Goal: Information Seeking & Learning: Learn about a topic

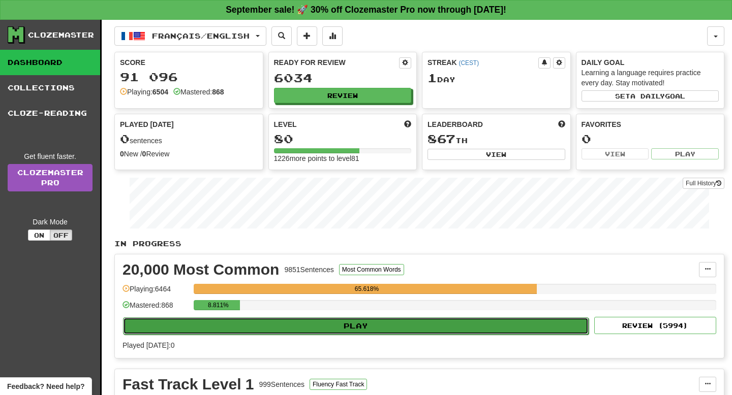
click at [234, 321] on button "Play" at bounding box center [356, 326] width 466 height 17
select select "**"
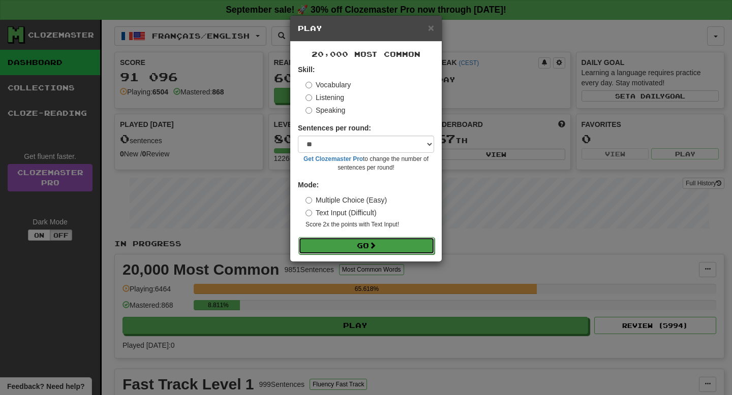
click at [346, 239] on button "Go" at bounding box center [366, 245] width 136 height 17
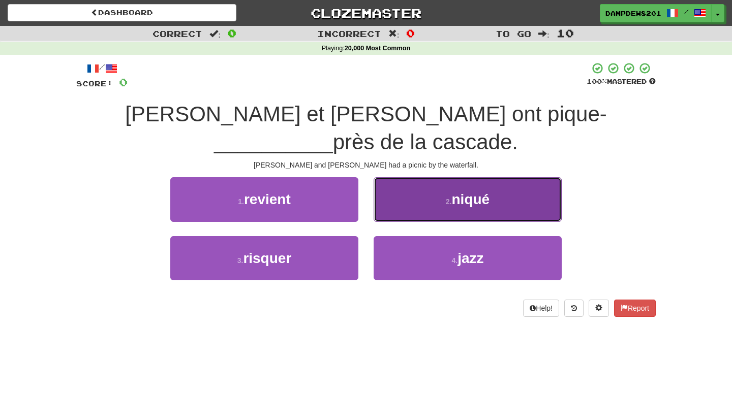
click at [490, 182] on button "2 . niqué" at bounding box center [468, 199] width 188 height 44
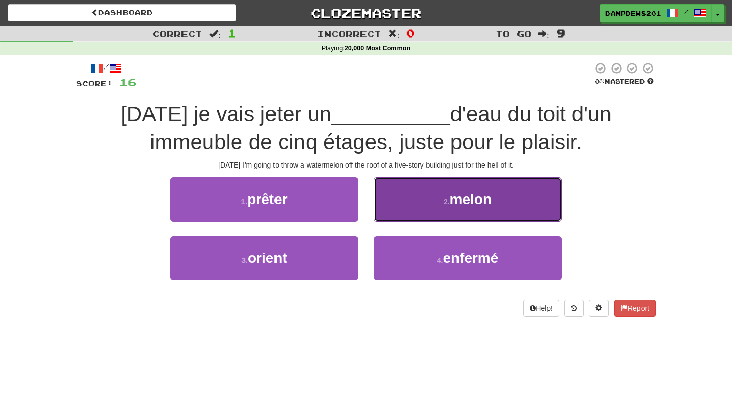
click at [422, 203] on button "2 . melon" at bounding box center [468, 199] width 188 height 44
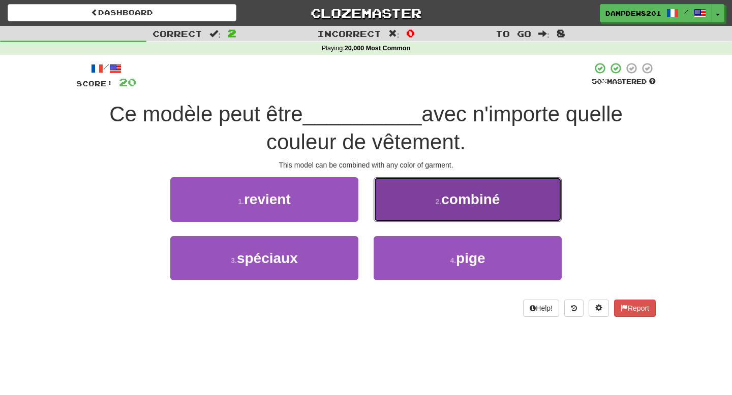
click at [404, 208] on button "2 . combiné" at bounding box center [468, 199] width 188 height 44
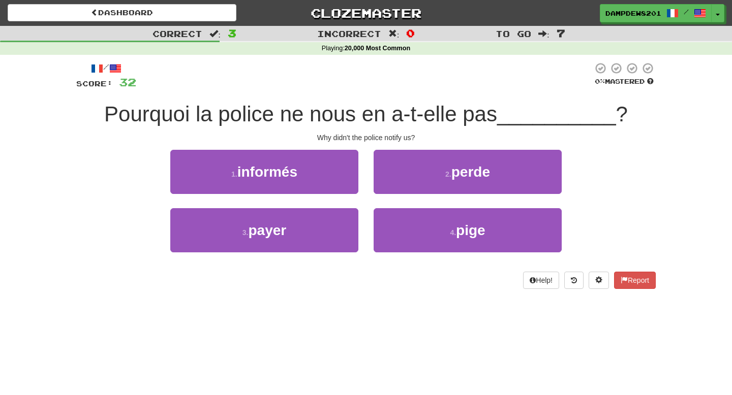
scroll to position [1, 0]
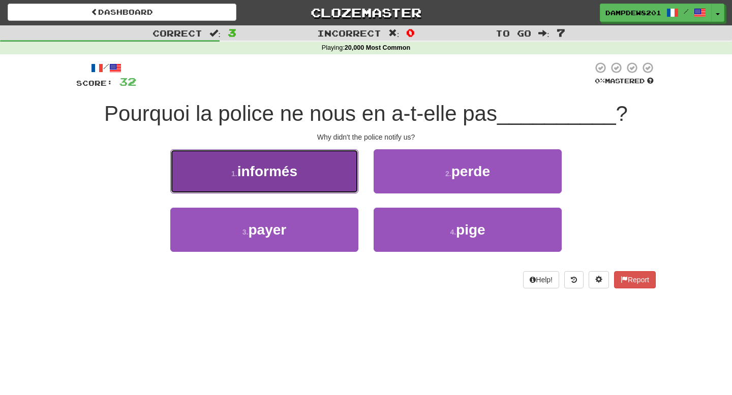
click at [237, 165] on button "1 . informés" at bounding box center [264, 171] width 188 height 44
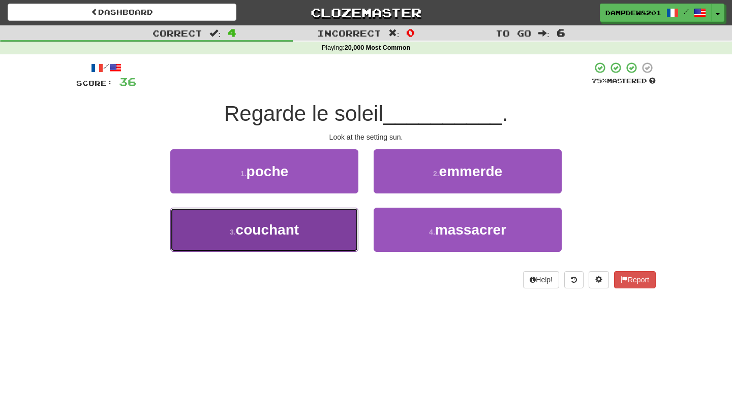
click at [233, 223] on button "3 . couchant" at bounding box center [264, 230] width 188 height 44
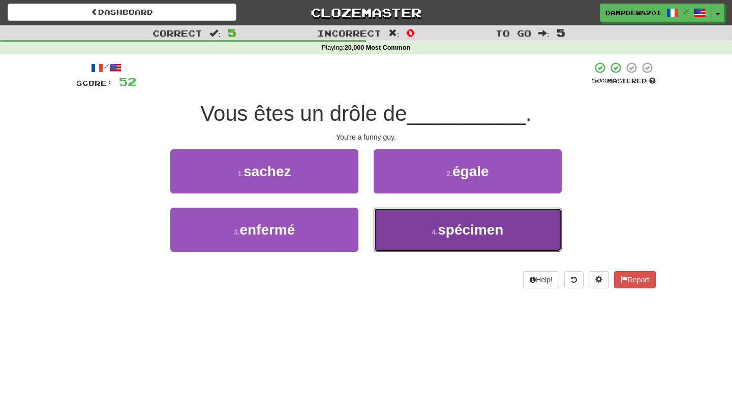
click at [405, 226] on button "4 . spécimen" at bounding box center [468, 230] width 188 height 44
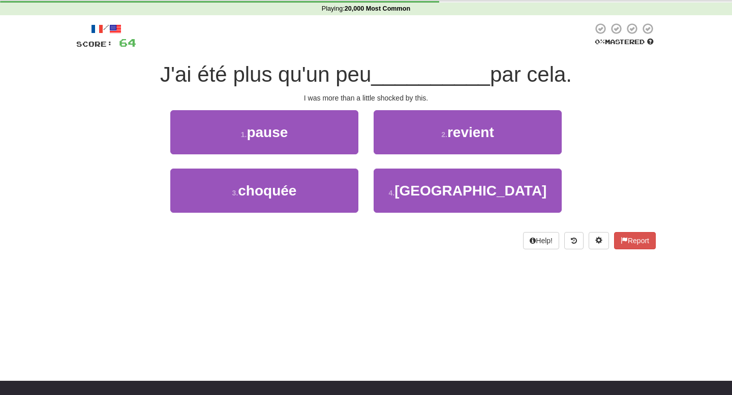
scroll to position [0, 0]
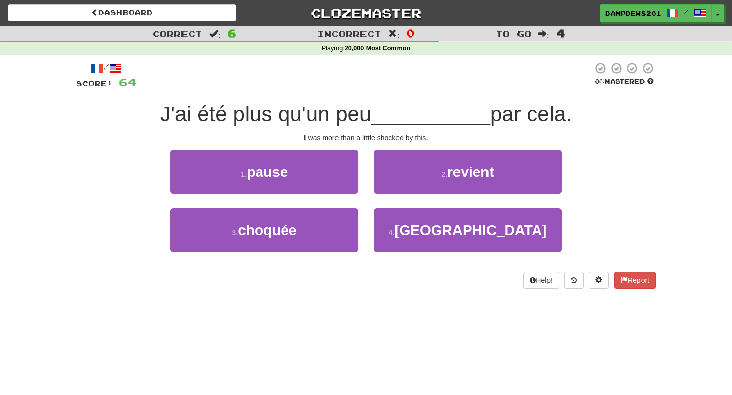
click at [293, 196] on div "1 . pause" at bounding box center [264, 179] width 203 height 58
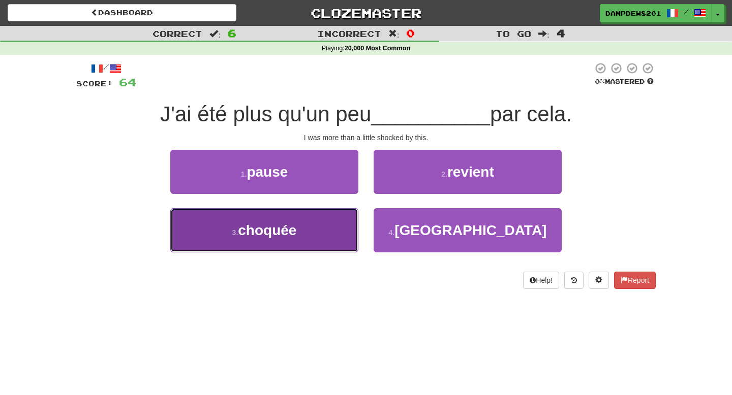
click at [268, 241] on button "3 . choquée" at bounding box center [264, 230] width 188 height 44
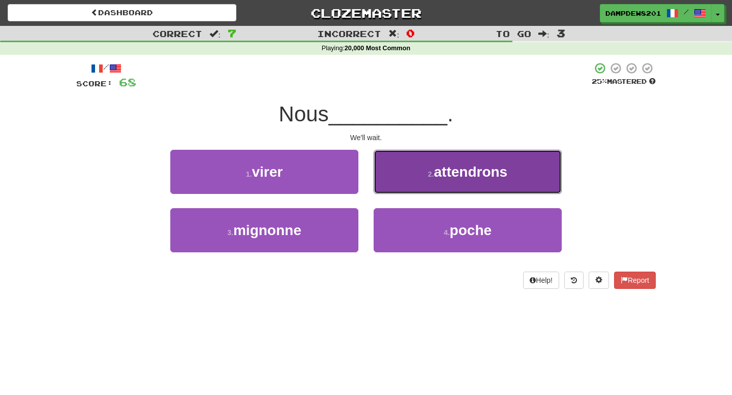
click at [473, 186] on button "2 . attendrons" at bounding box center [468, 172] width 188 height 44
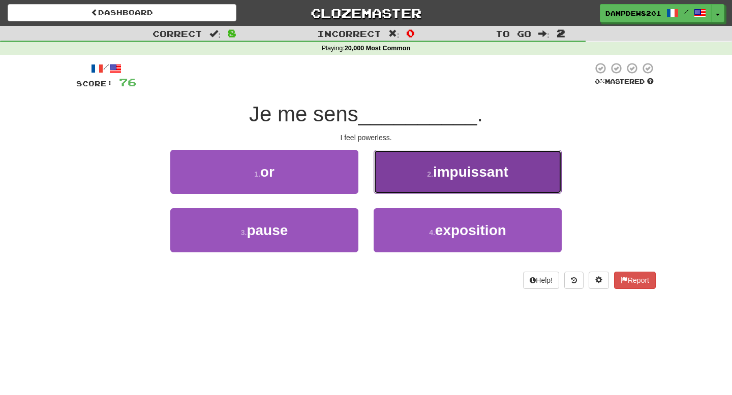
click at [415, 186] on button "2 . impuissant" at bounding box center [468, 172] width 188 height 44
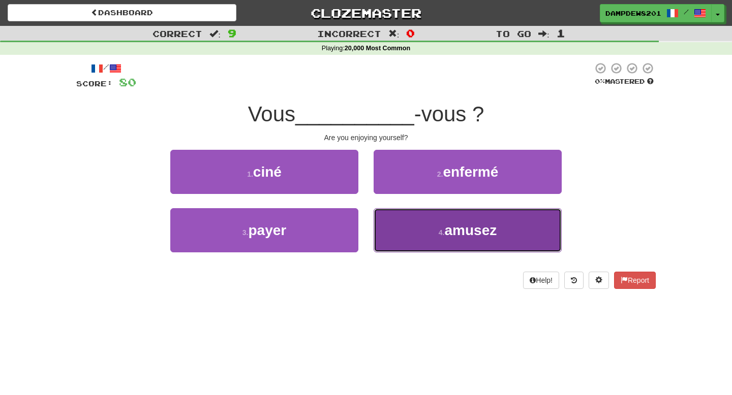
click at [446, 247] on button "4 . amusez" at bounding box center [468, 230] width 188 height 44
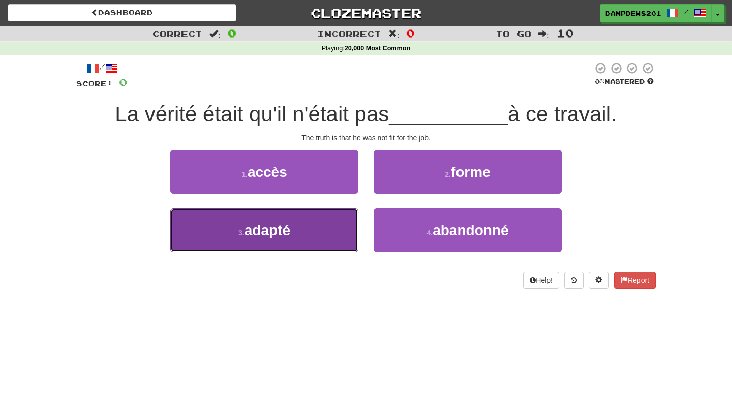
click at [313, 237] on button "3 . adapté" at bounding box center [264, 230] width 188 height 44
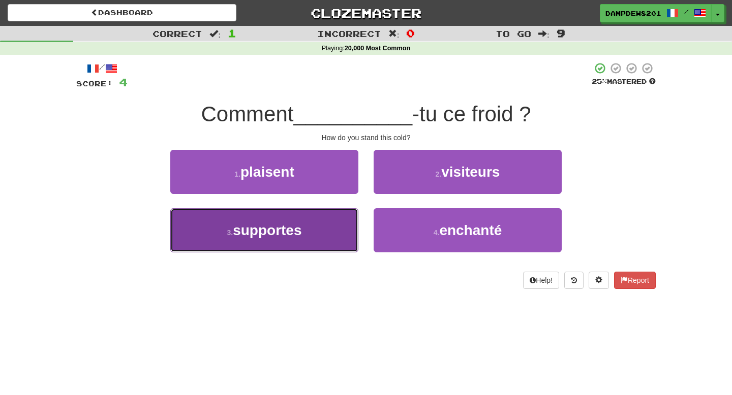
click at [212, 236] on button "3 . supportes" at bounding box center [264, 230] width 188 height 44
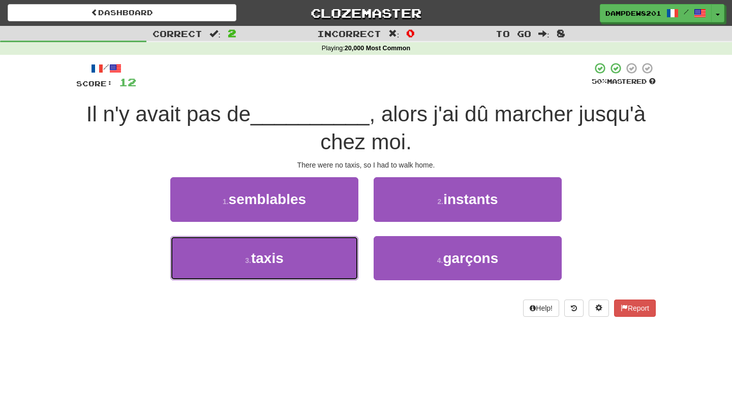
click at [212, 236] on button "3 . taxis" at bounding box center [264, 258] width 188 height 44
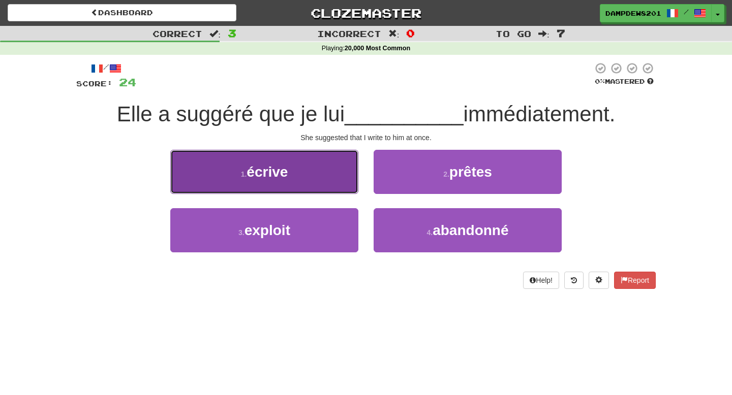
click at [315, 159] on button "1 . écrive" at bounding box center [264, 172] width 188 height 44
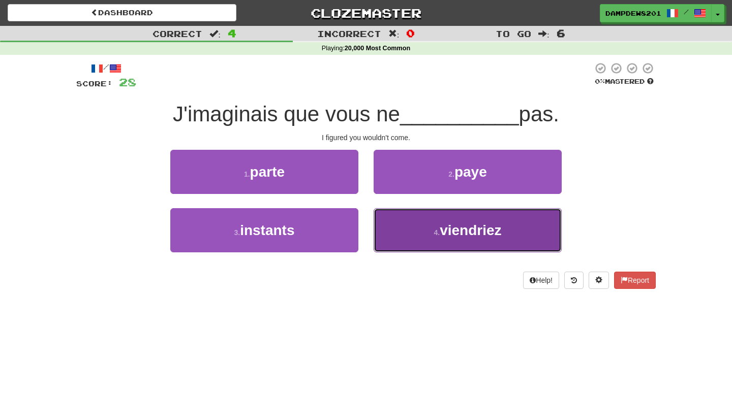
click at [415, 242] on button "4 . viendriez" at bounding box center [468, 230] width 188 height 44
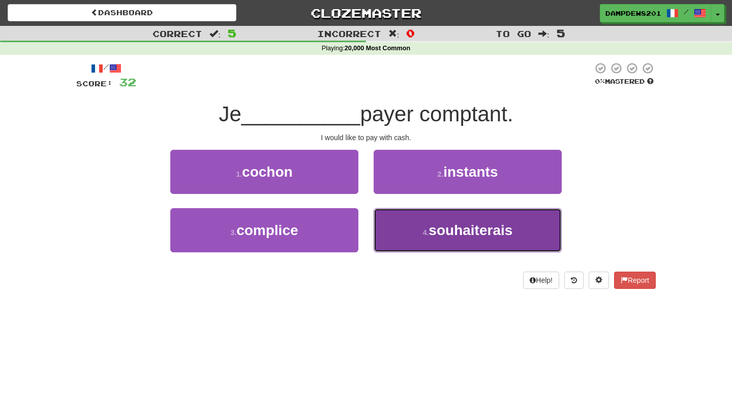
click at [393, 245] on button "4 . souhaiterais" at bounding box center [468, 230] width 188 height 44
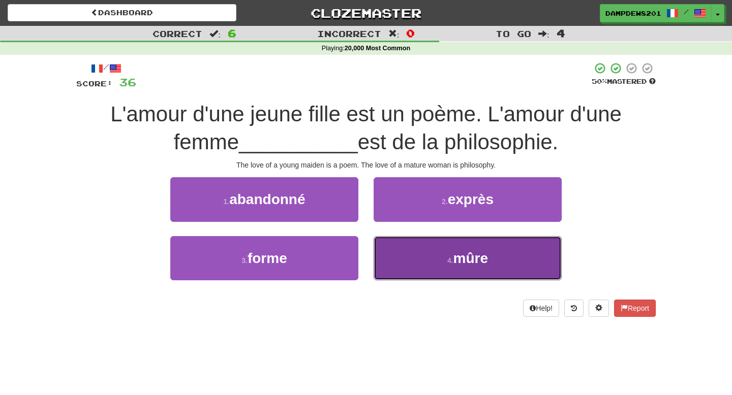
click at [423, 239] on button "4 . mûre" at bounding box center [468, 258] width 188 height 44
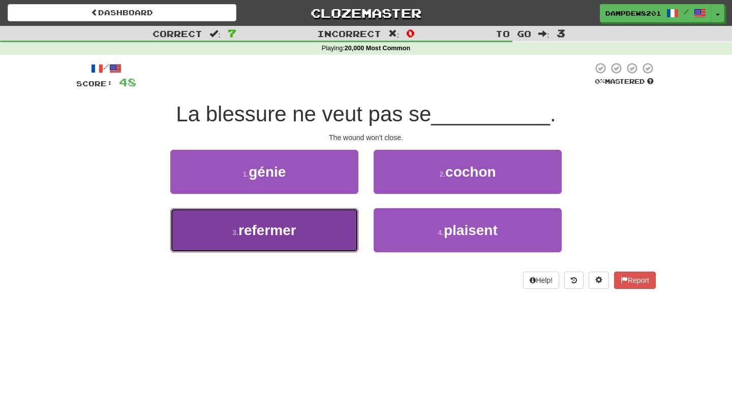
click at [241, 247] on button "3 . refermer" at bounding box center [264, 230] width 188 height 44
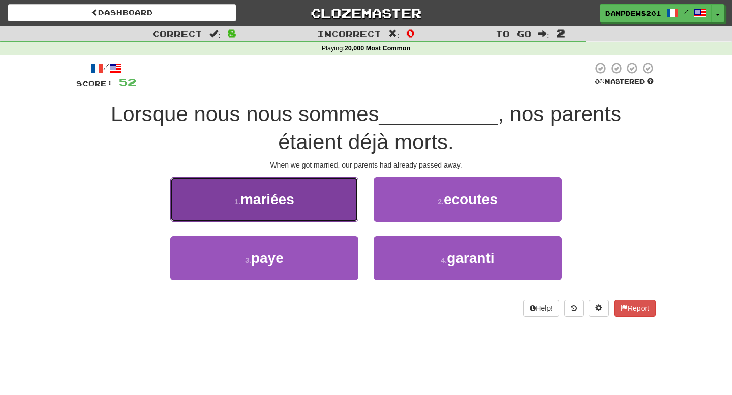
click at [249, 203] on span "mariées" at bounding box center [267, 200] width 54 height 16
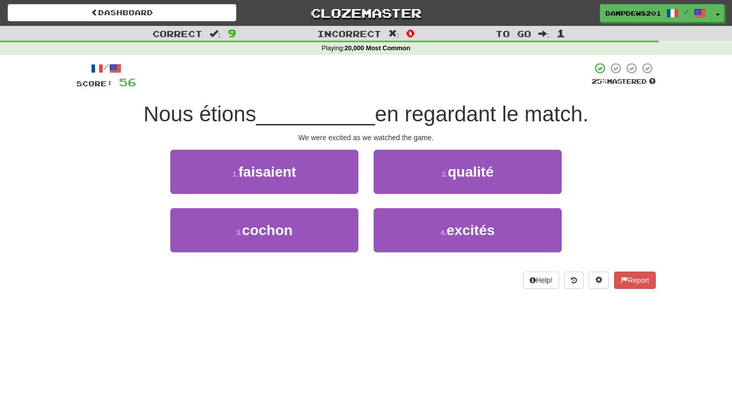
click at [431, 255] on div "4 . excités" at bounding box center [467, 237] width 203 height 58
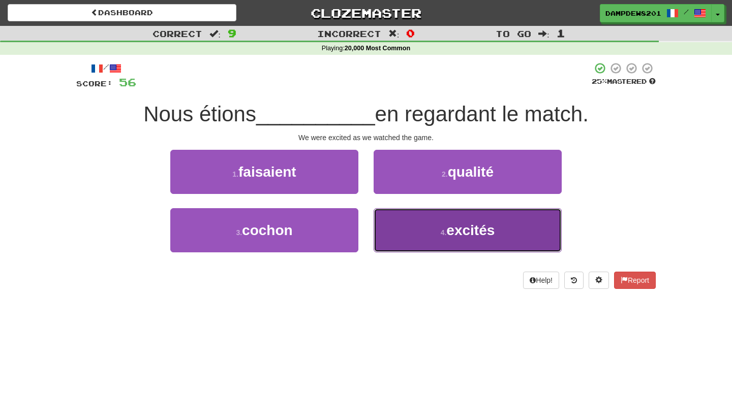
click at [434, 238] on button "4 . excités" at bounding box center [468, 230] width 188 height 44
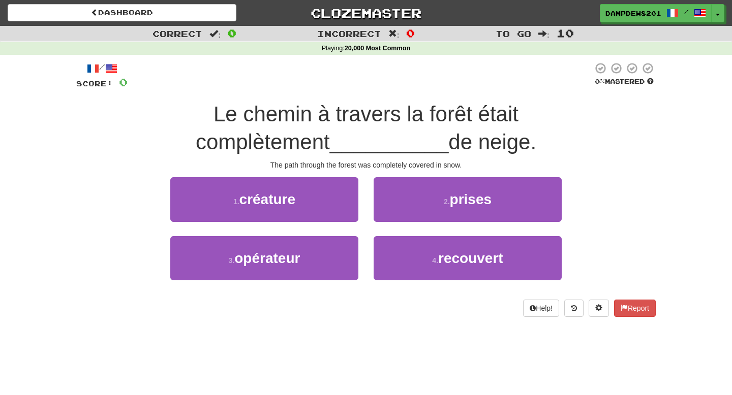
click at [390, 104] on span "Le chemin à travers la forêt était complètement" at bounding box center [357, 128] width 323 height 52
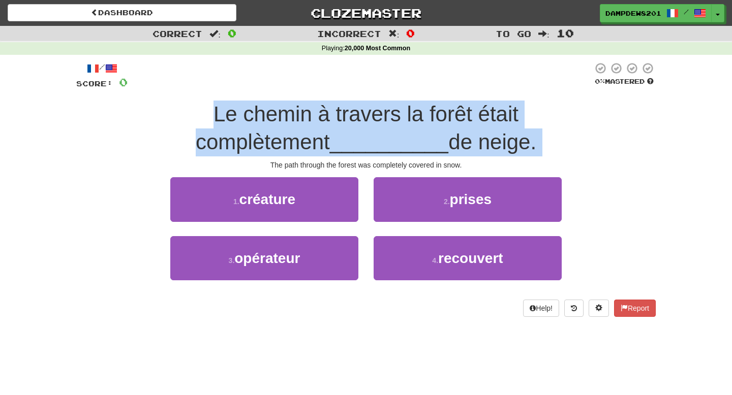
click at [390, 104] on span "Le chemin à travers la forêt était complètement" at bounding box center [357, 128] width 323 height 52
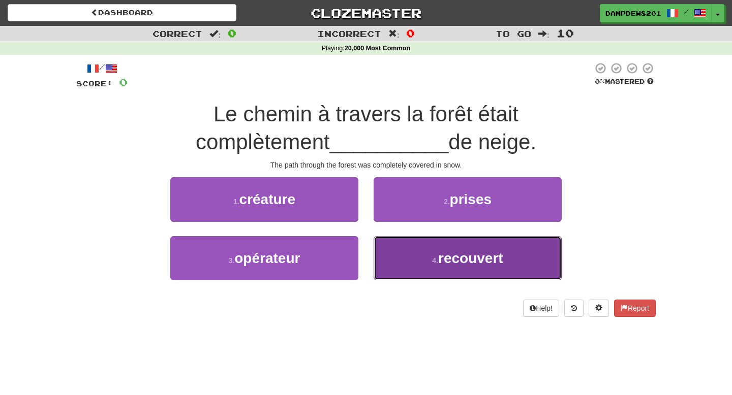
click at [445, 257] on span "recouvert" at bounding box center [470, 259] width 65 height 16
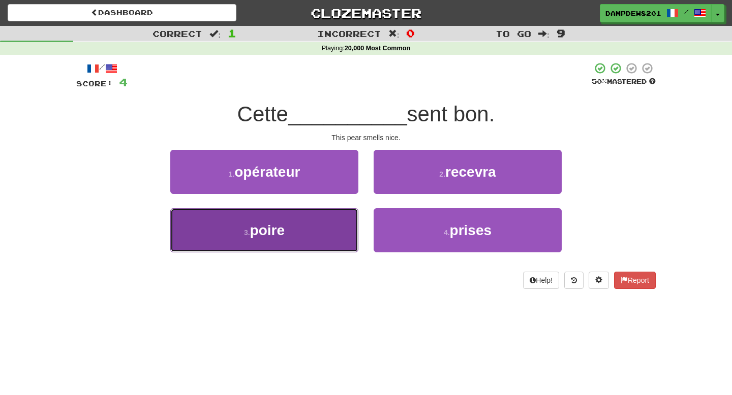
click at [295, 235] on button "3 . poire" at bounding box center [264, 230] width 188 height 44
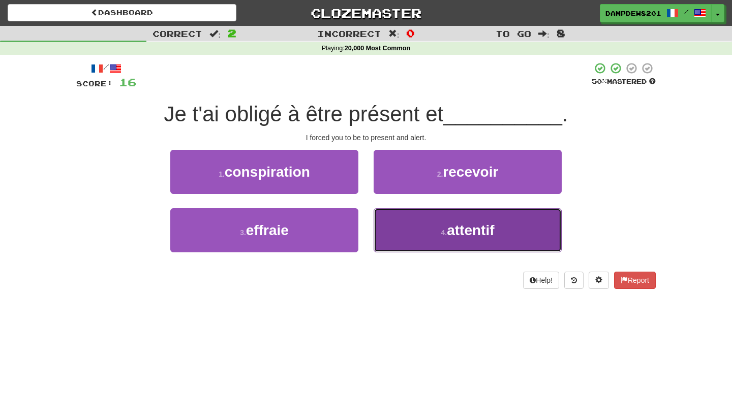
click at [411, 236] on button "4 . attentif" at bounding box center [468, 230] width 188 height 44
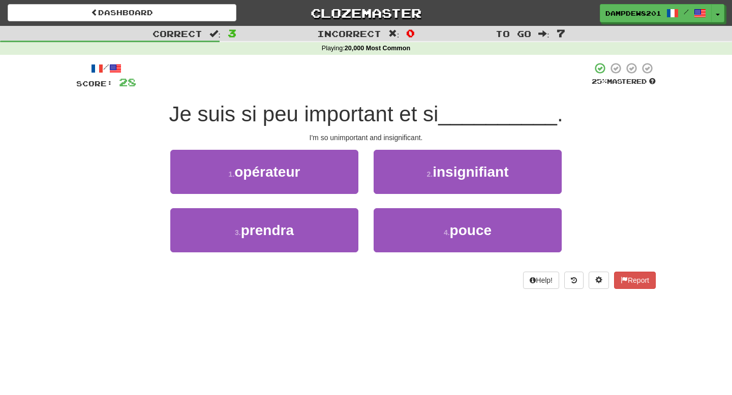
scroll to position [2, 0]
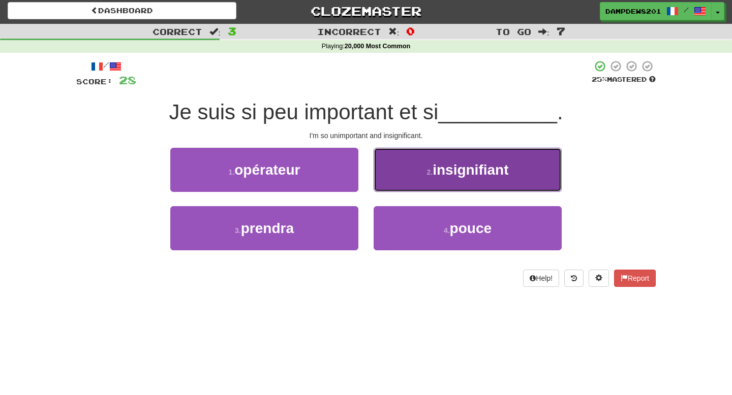
click at [432, 162] on button "2 . insignifiant" at bounding box center [468, 170] width 188 height 44
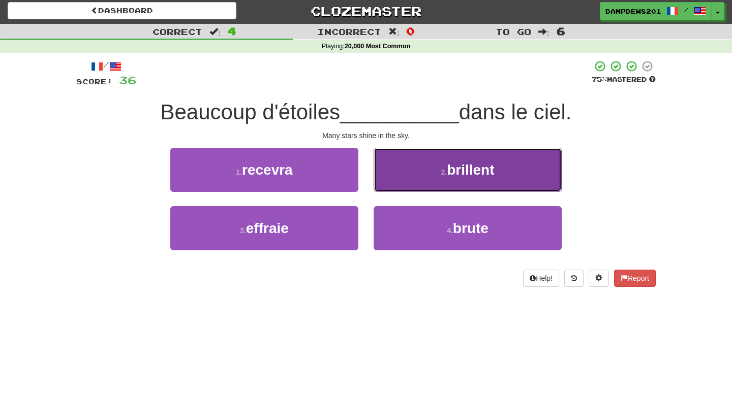
click at [466, 166] on span "brillent" at bounding box center [470, 170] width 47 height 16
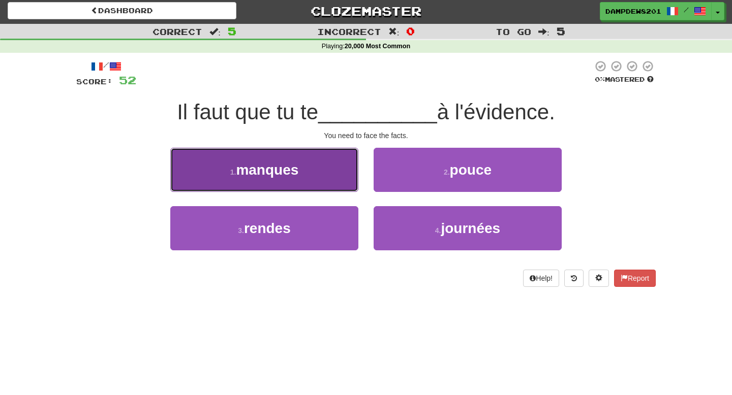
click at [288, 188] on button "1 . manques" at bounding box center [264, 170] width 188 height 44
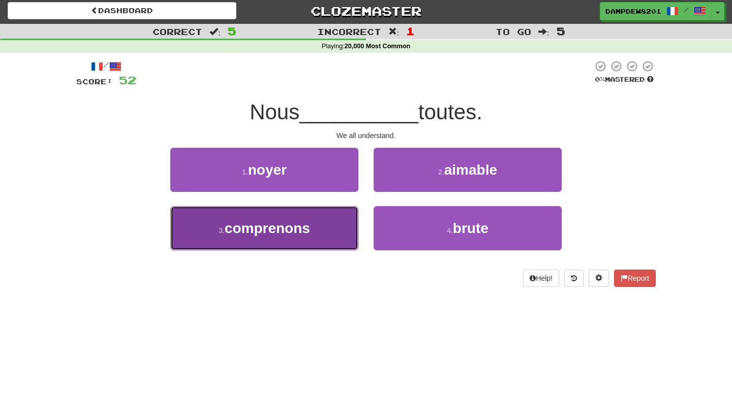
click at [288, 240] on button "3 . comprenons" at bounding box center [264, 228] width 188 height 44
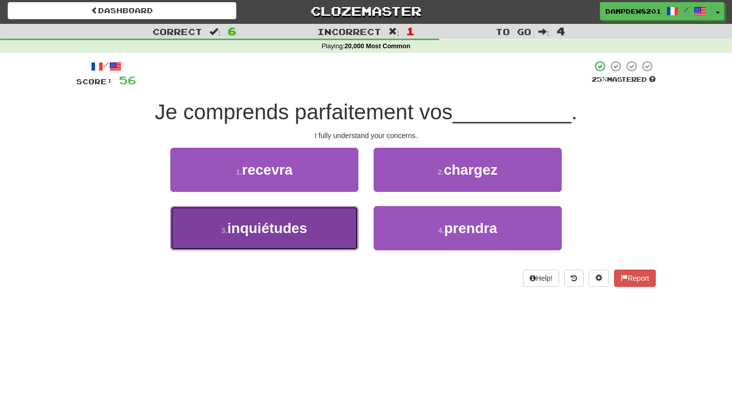
click at [242, 228] on span "inquiétudes" at bounding box center [267, 229] width 80 height 16
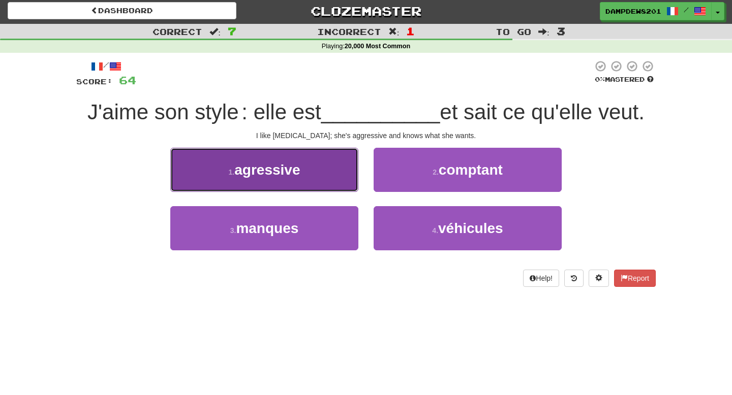
click at [282, 187] on button "1 . agressive" at bounding box center [264, 170] width 188 height 44
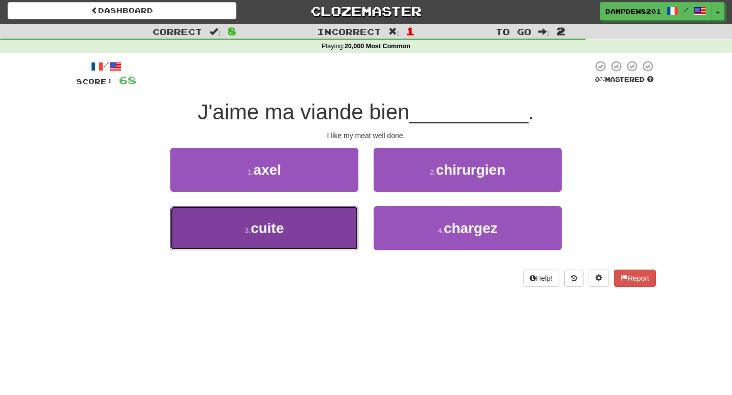
click at [206, 241] on button "3 . cuite" at bounding box center [264, 228] width 188 height 44
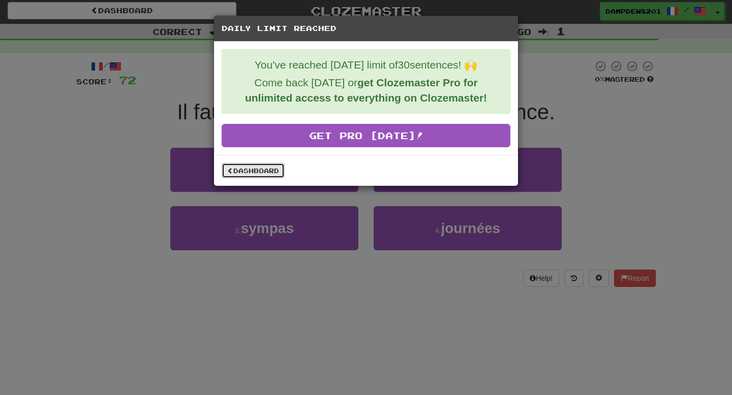
click at [250, 169] on link "Dashboard" at bounding box center [253, 170] width 63 height 15
